Goal: Information Seeking & Learning: Learn about a topic

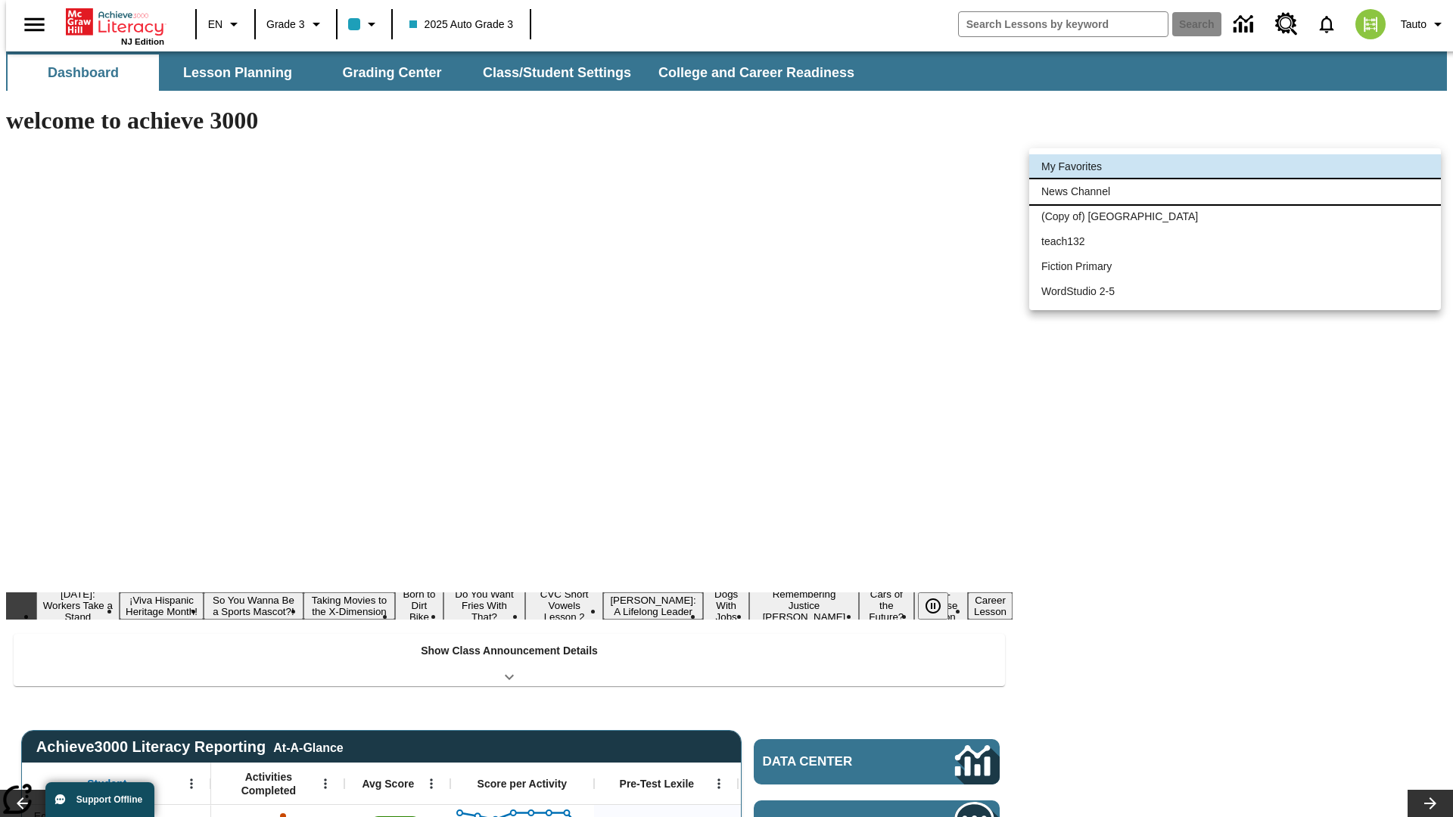
click at [1235, 191] on li "News Channel" at bounding box center [1235, 191] width 412 height 25
type input "120"
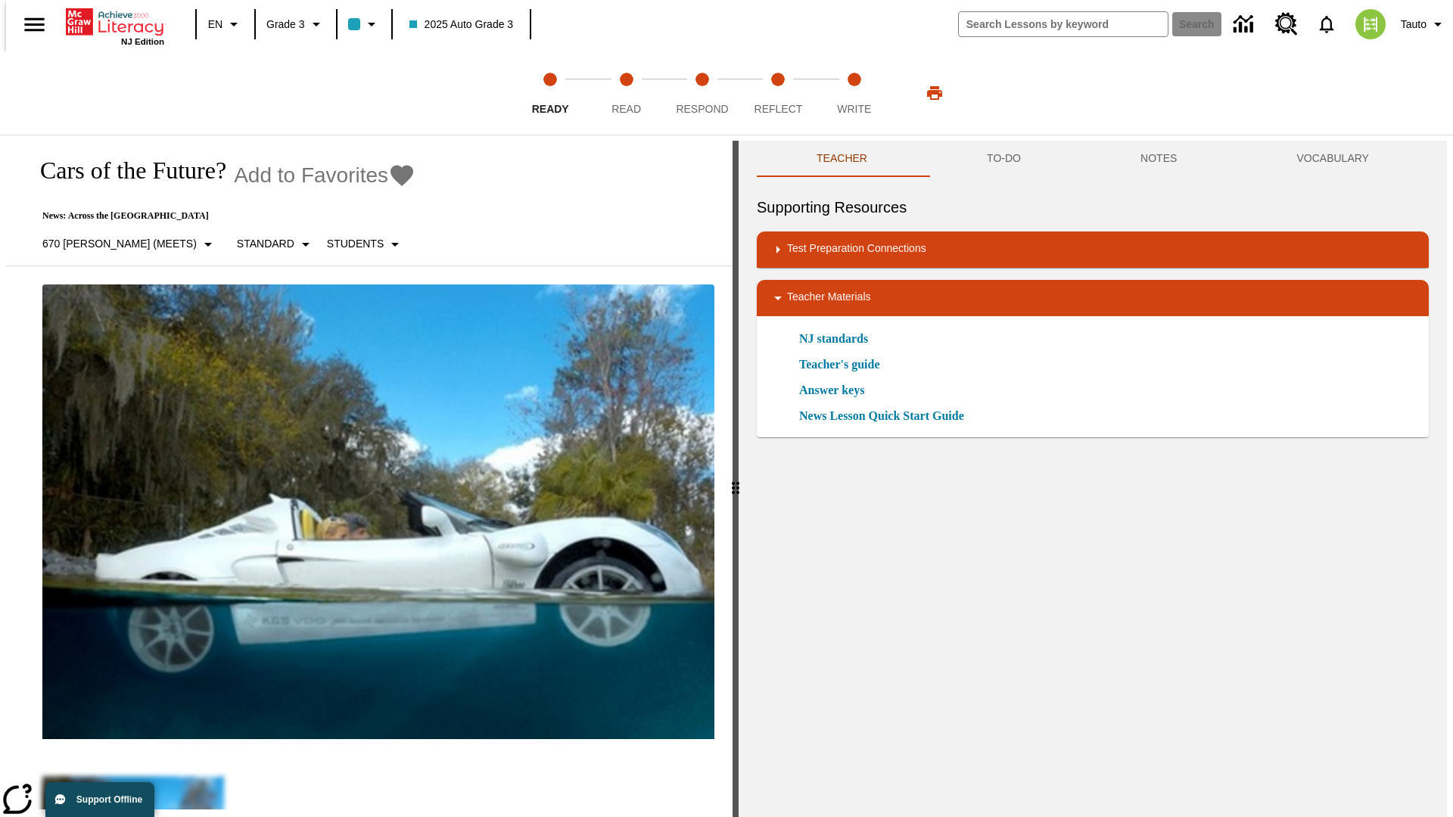
click at [391, 176] on icon "Add to Favorites - Cars of the Future?" at bounding box center [402, 175] width 23 height 21
